Goal: Task Accomplishment & Management: Manage account settings

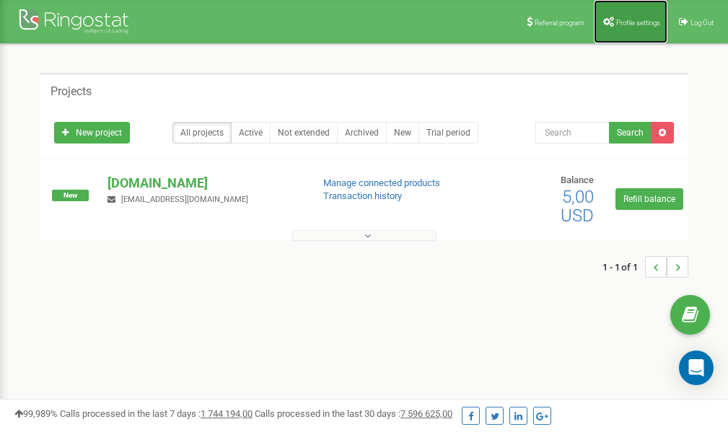
click at [623, 13] on link "Profile settings" at bounding box center [631, 21] width 74 height 43
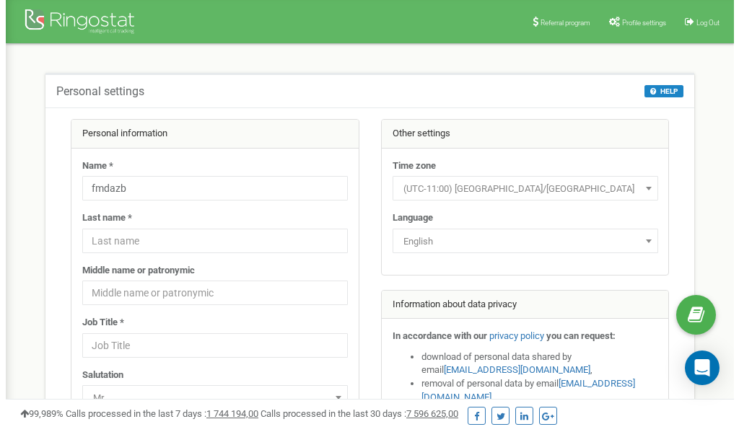
scroll to position [72, 0]
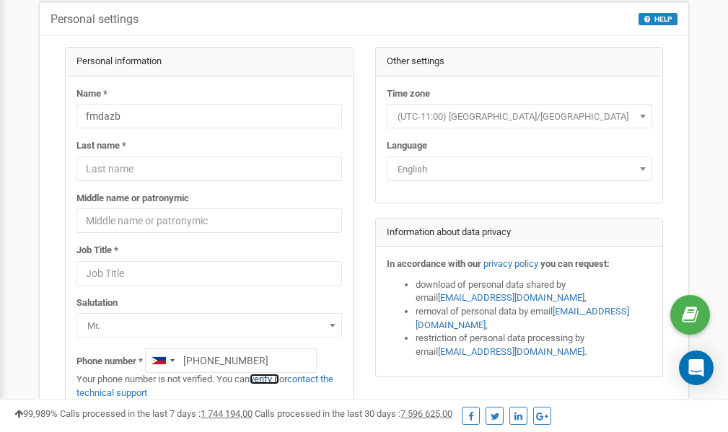
click at [273, 380] on link "verify it" at bounding box center [265, 379] width 30 height 11
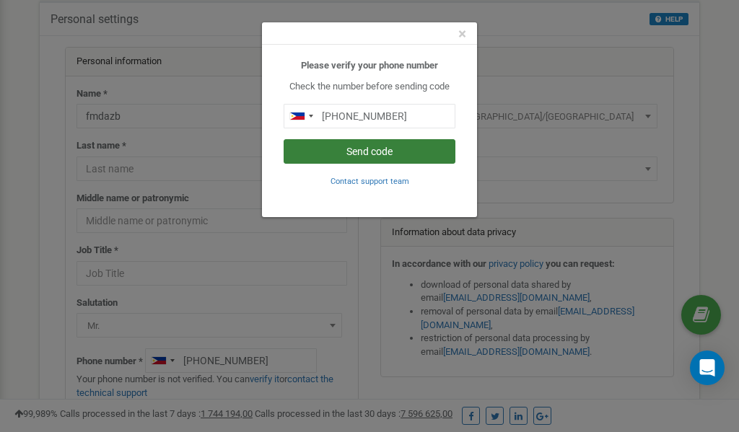
click at [362, 153] on button "Send code" at bounding box center [370, 151] width 172 height 25
